Goal: Transaction & Acquisition: Register for event/course

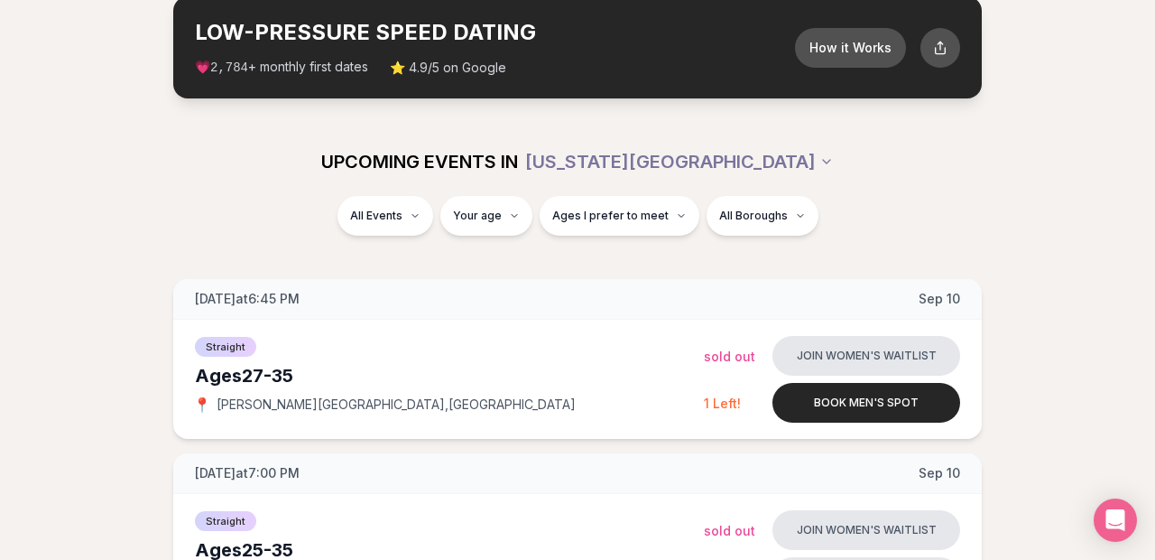
scroll to position [100, 0]
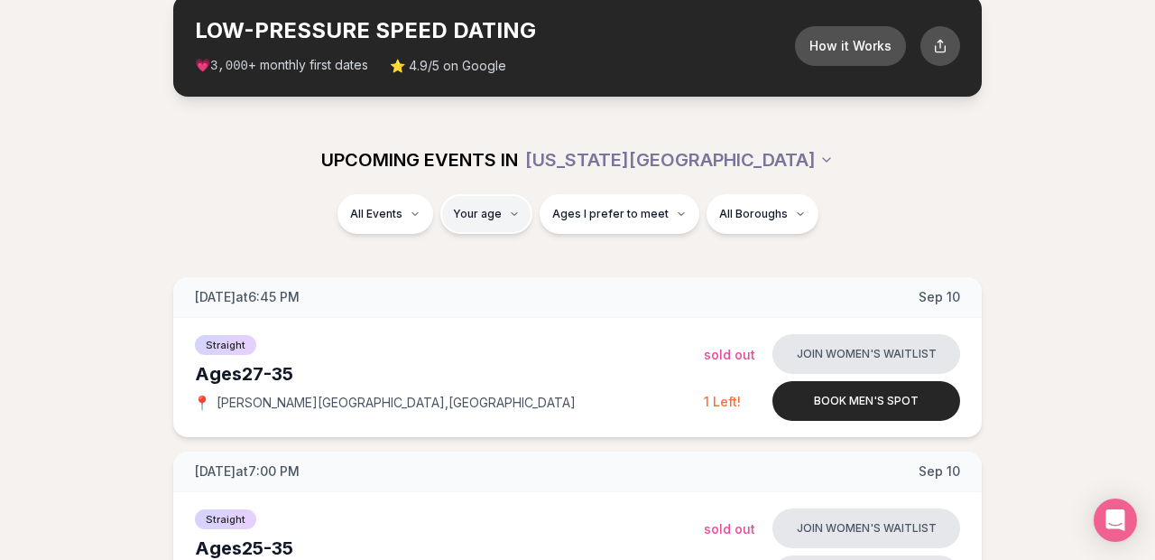
type input "**"
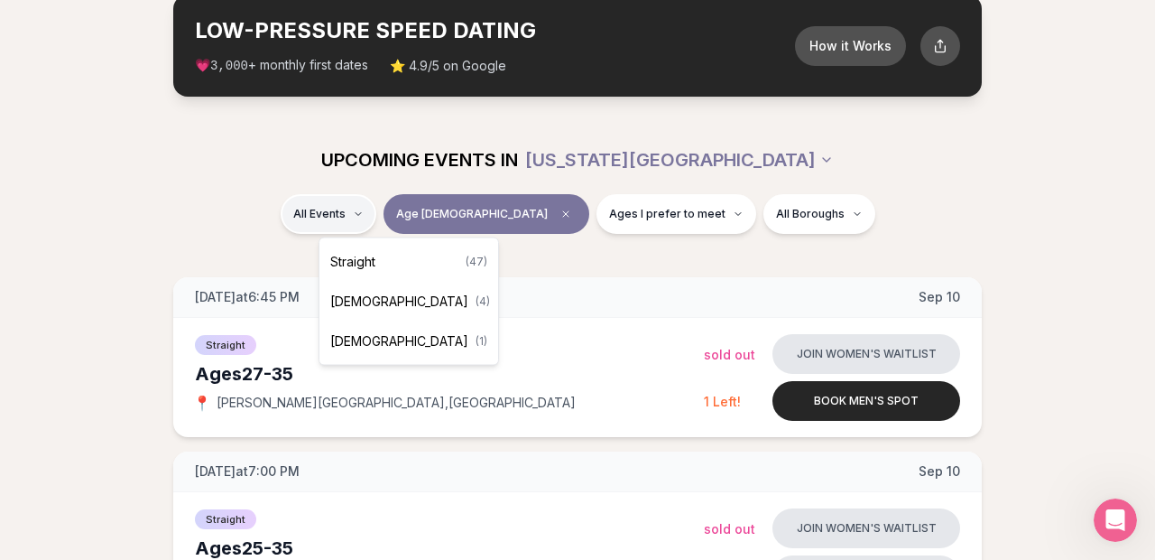
click at [399, 255] on div "Straight ( 47 )" at bounding box center [409, 262] width 172 height 40
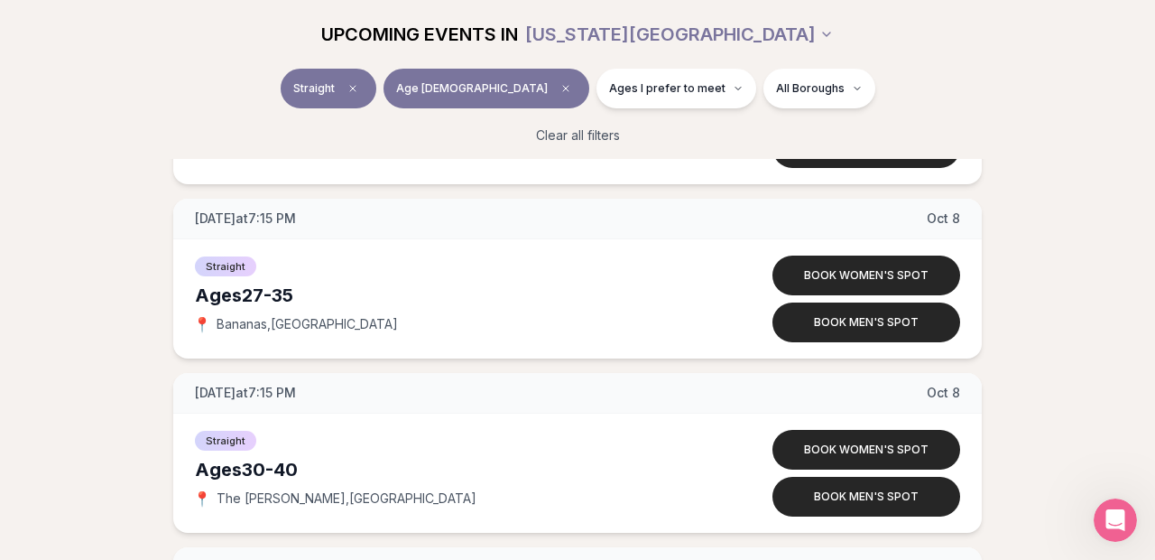
scroll to position [5421, 0]
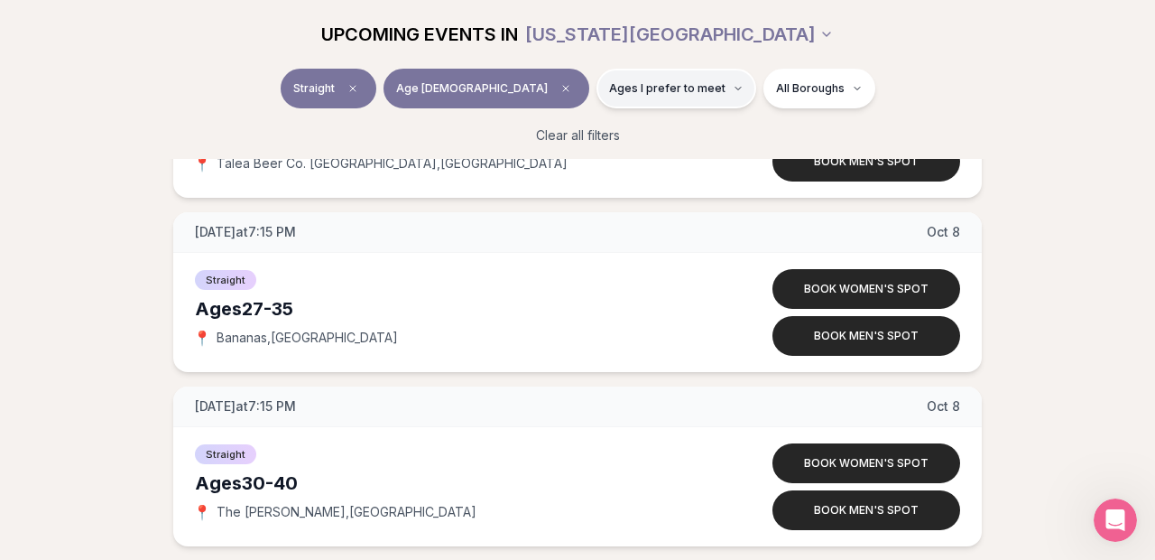
click at [644, 86] on span "Ages I prefer to meet" at bounding box center [667, 88] width 116 height 14
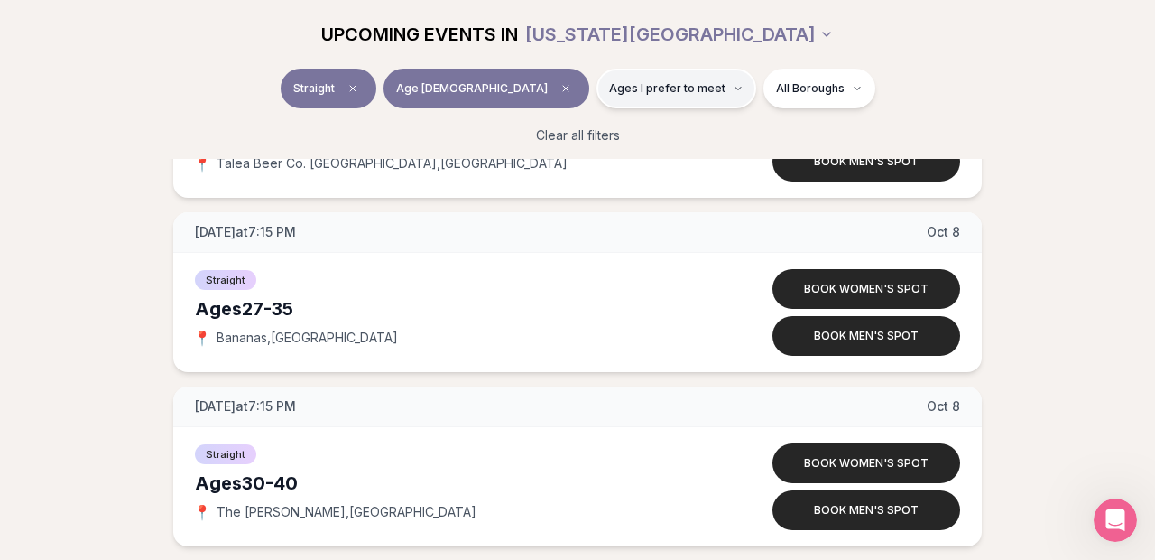
click at [613, 83] on span "Ages I prefer to meet" at bounding box center [667, 88] width 116 height 14
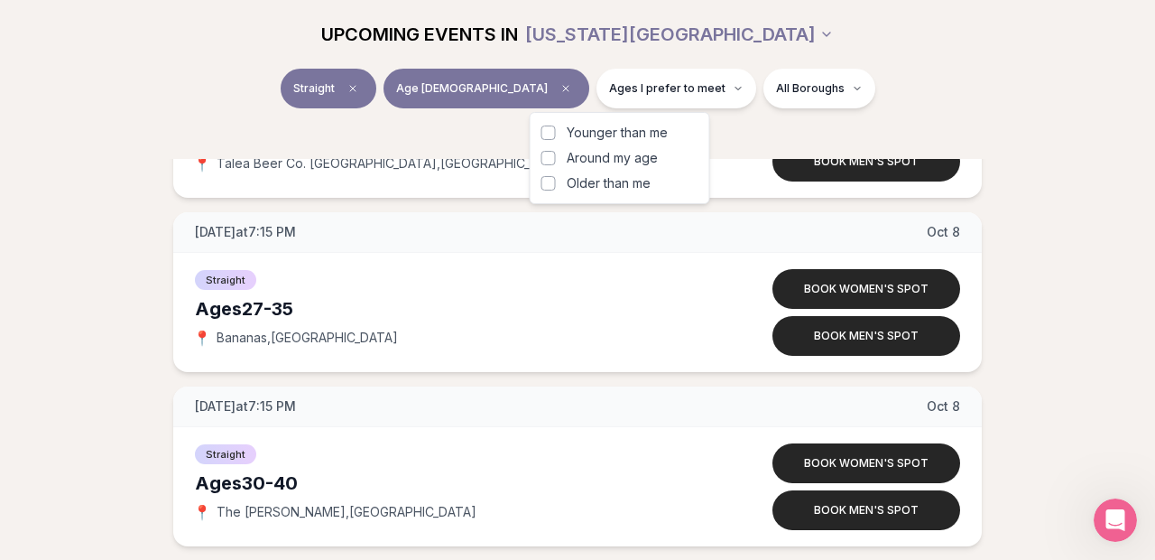
click at [552, 156] on button "Around my age" at bounding box center [549, 158] width 14 height 14
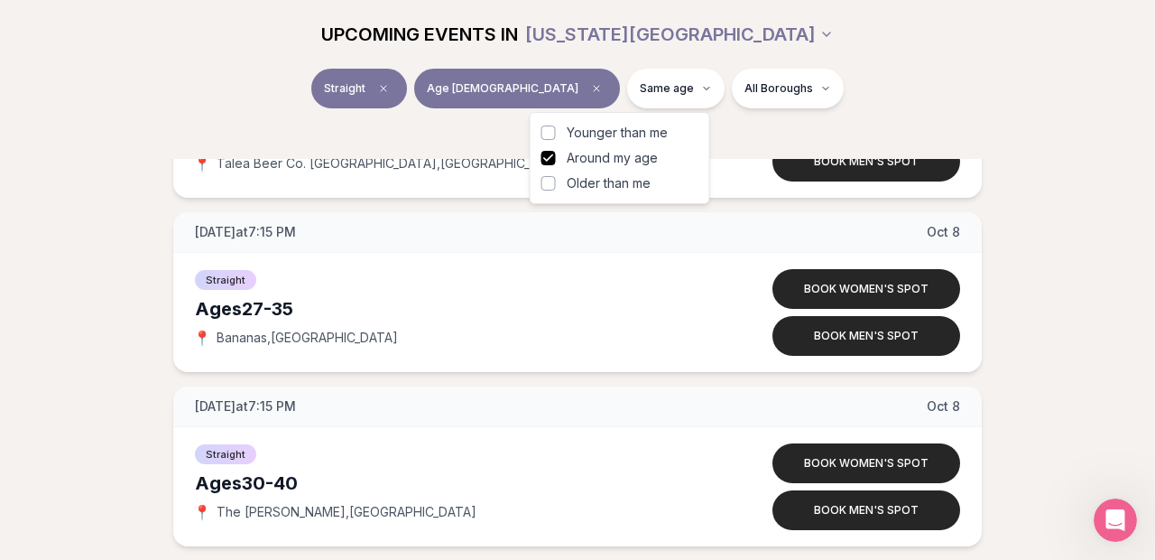
click at [551, 187] on button "Older than me" at bounding box center [549, 183] width 14 height 14
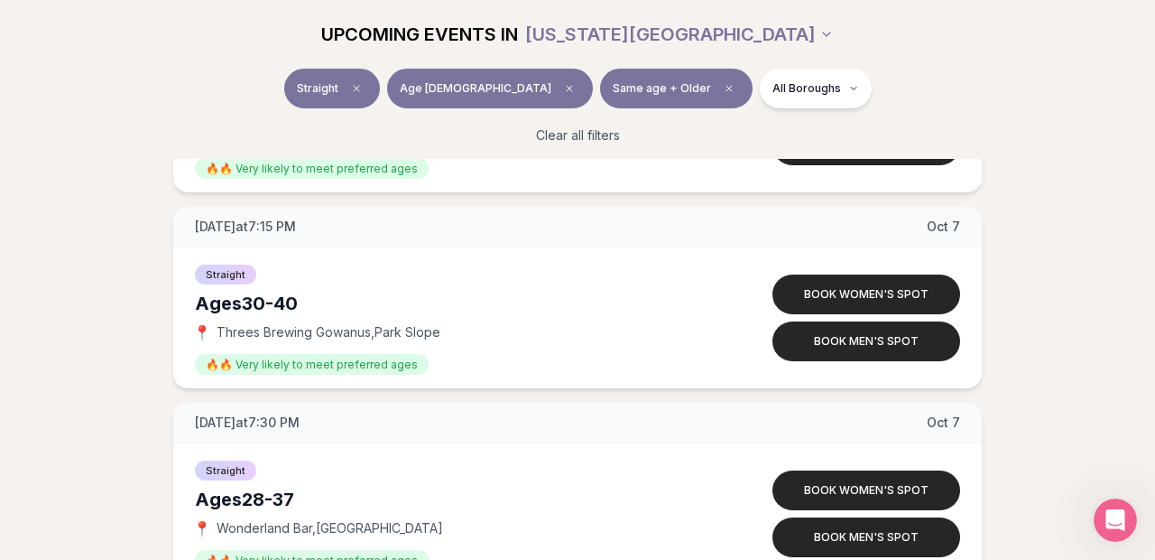
scroll to position [5295, 0]
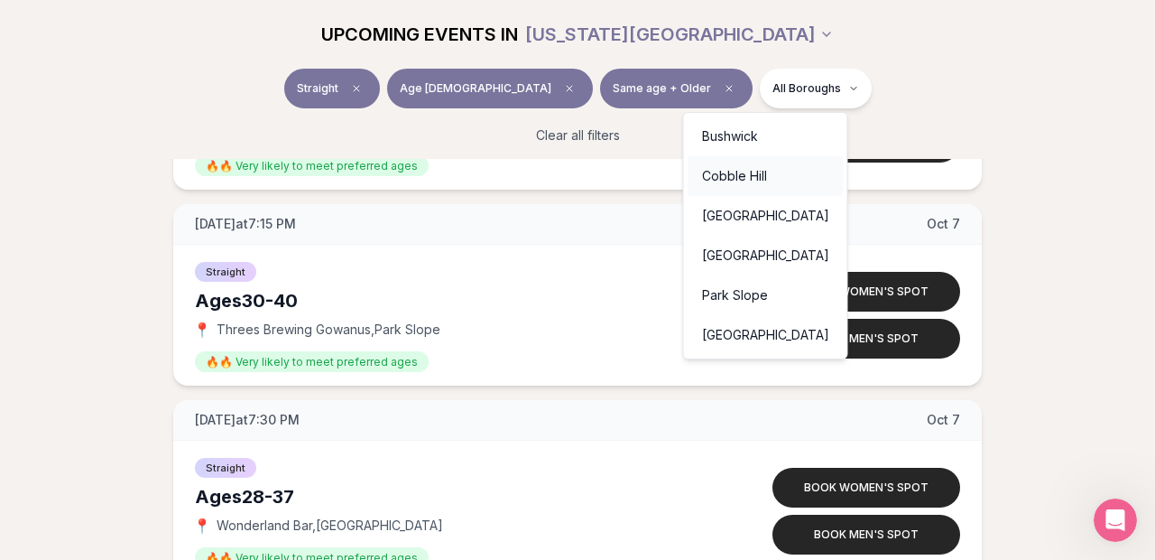
click at [747, 184] on div "Cobble Hill" at bounding box center [766, 176] width 156 height 40
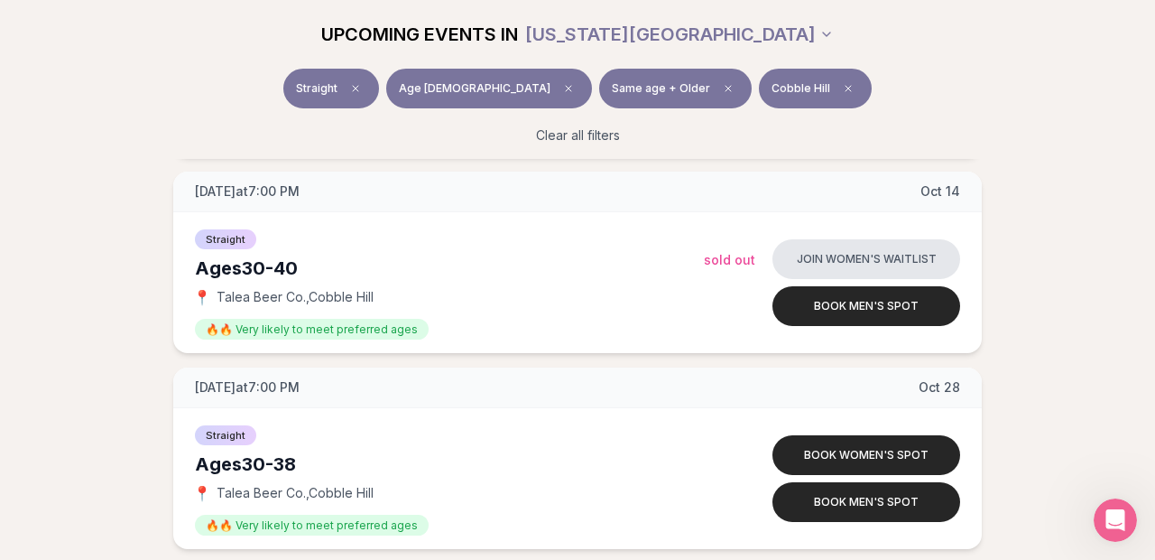
scroll to position [630, 0]
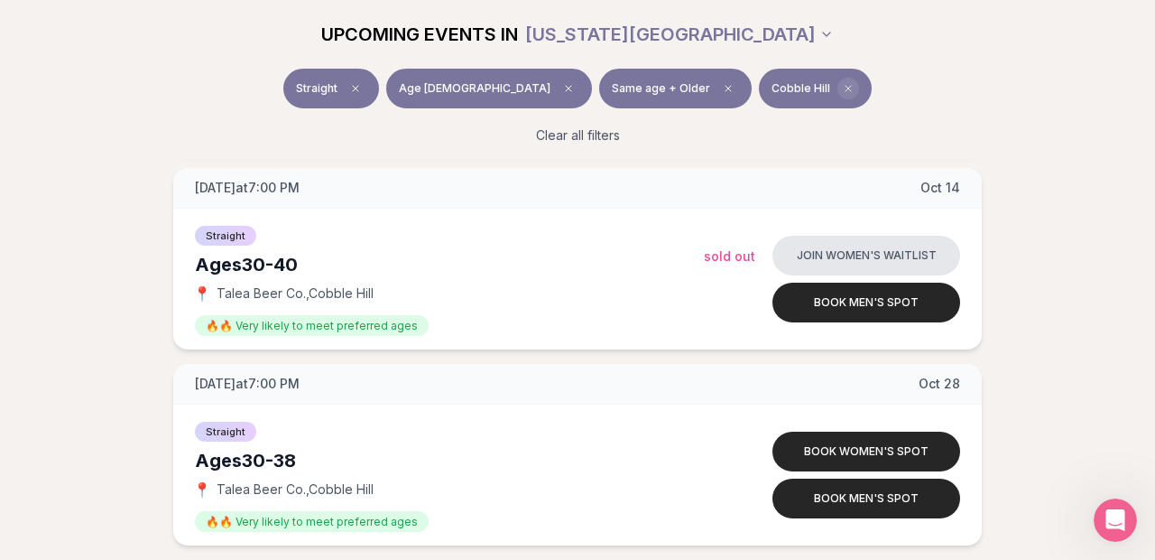
click at [838, 89] on span "Clear borough filter" at bounding box center [849, 89] width 22 height 22
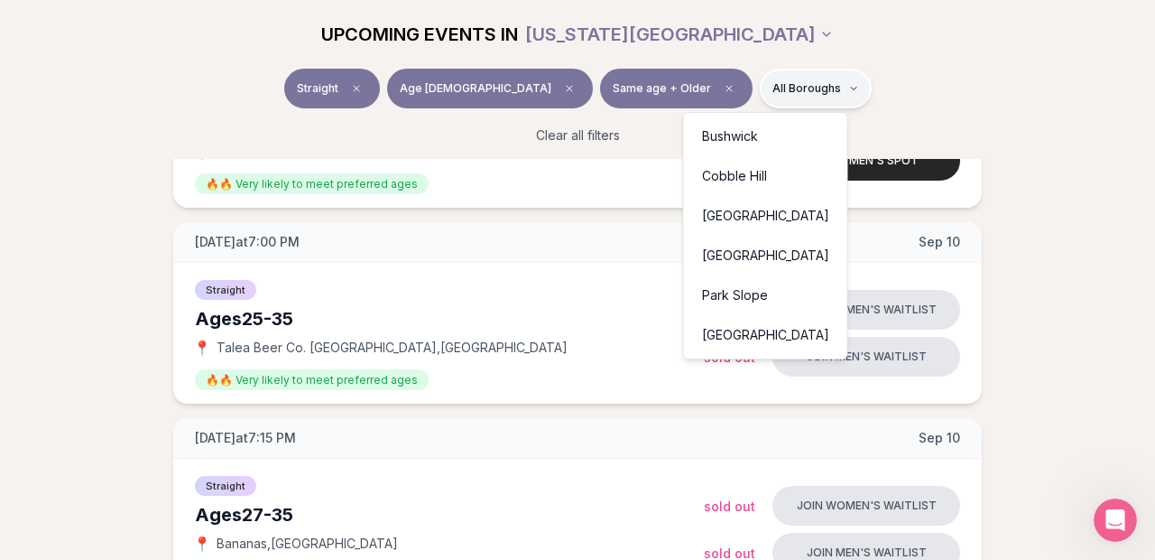
click at [763, 300] on div "Park Slope" at bounding box center [766, 295] width 156 height 40
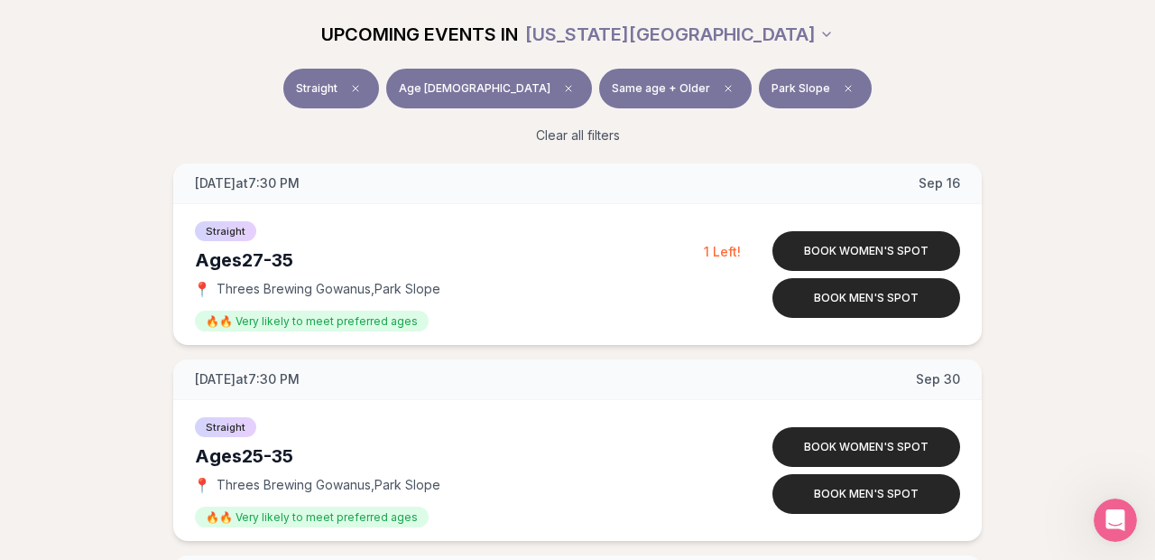
scroll to position [244, 0]
